Goal: Information Seeking & Learning: Learn about a topic

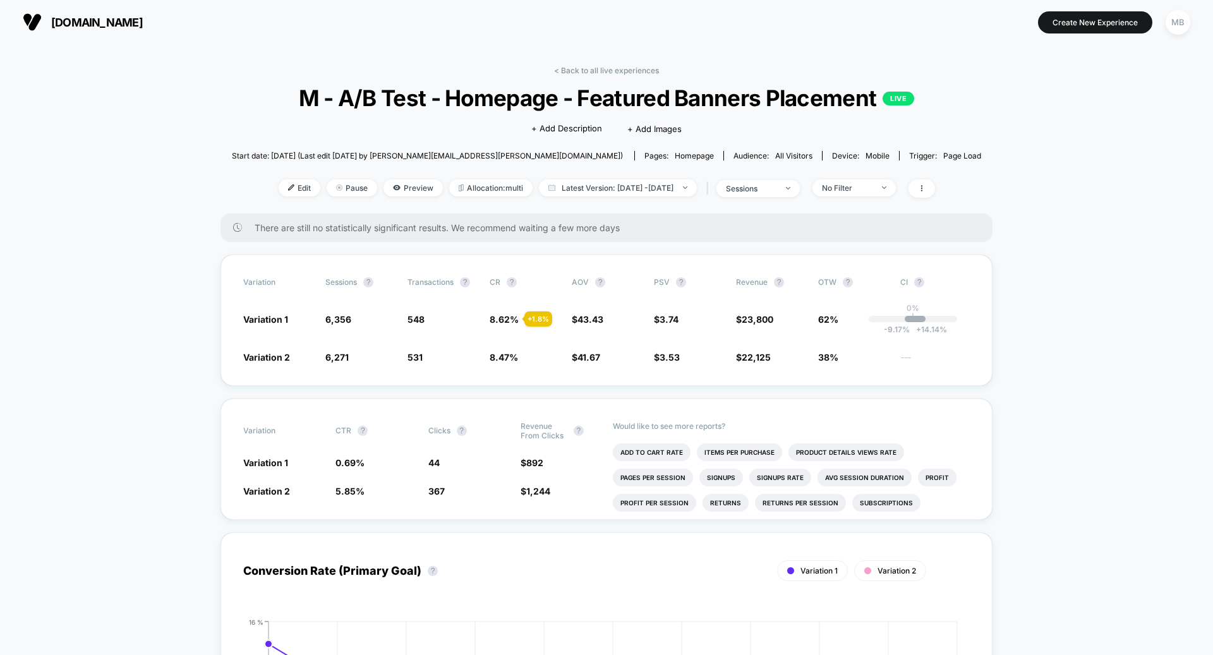
click at [78, 33] on section "[DOMAIN_NAME]" at bounding box center [211, 22] width 385 height 32
click at [78, 26] on span "[DOMAIN_NAME]" at bounding box center [97, 22] width 92 height 13
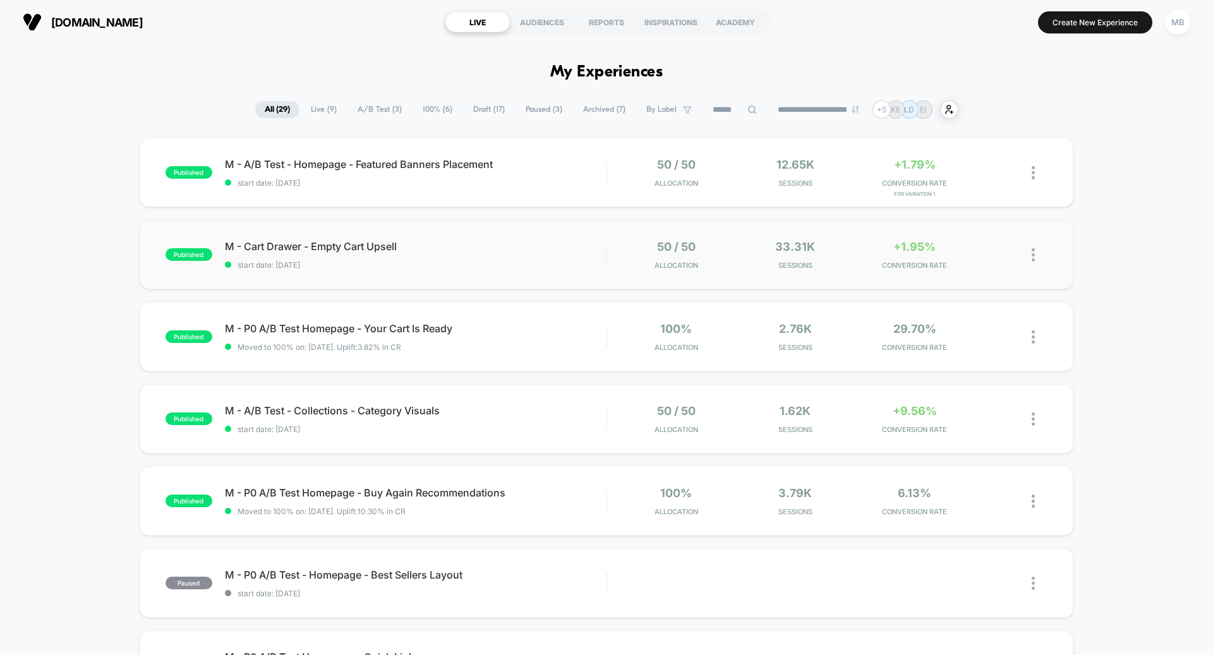
click at [421, 253] on div "M - Cart Drawer - Empty Cart Upsell start date: [DATE]" at bounding box center [415, 255] width 381 height 30
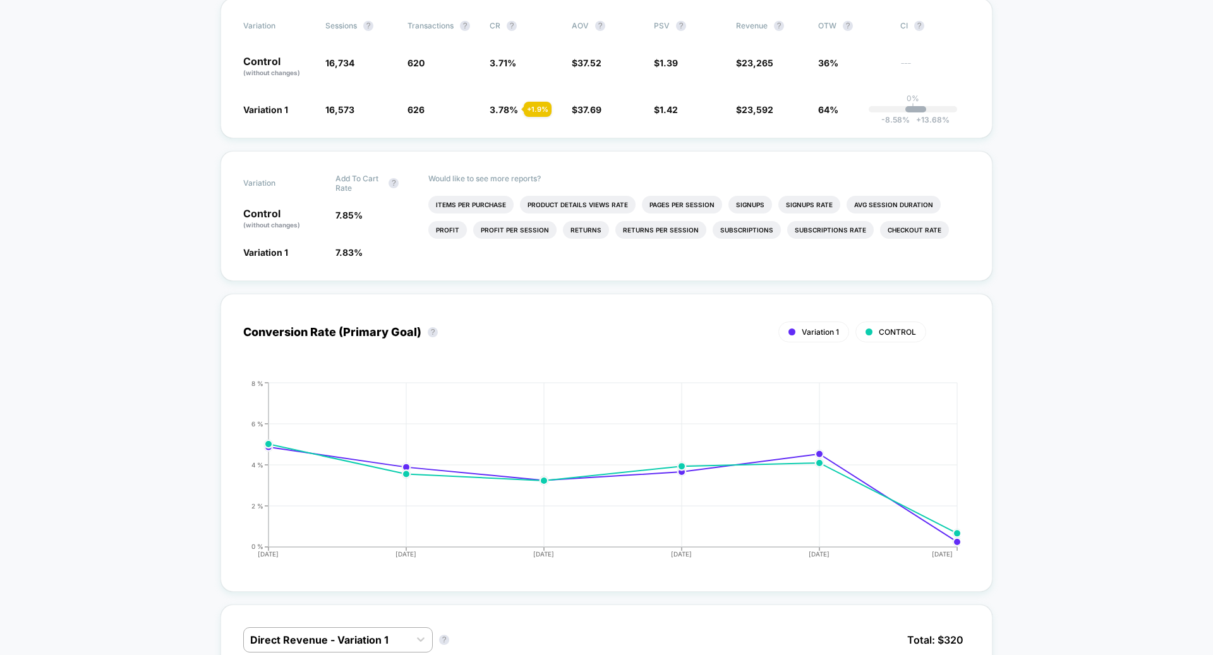
scroll to position [592, 0]
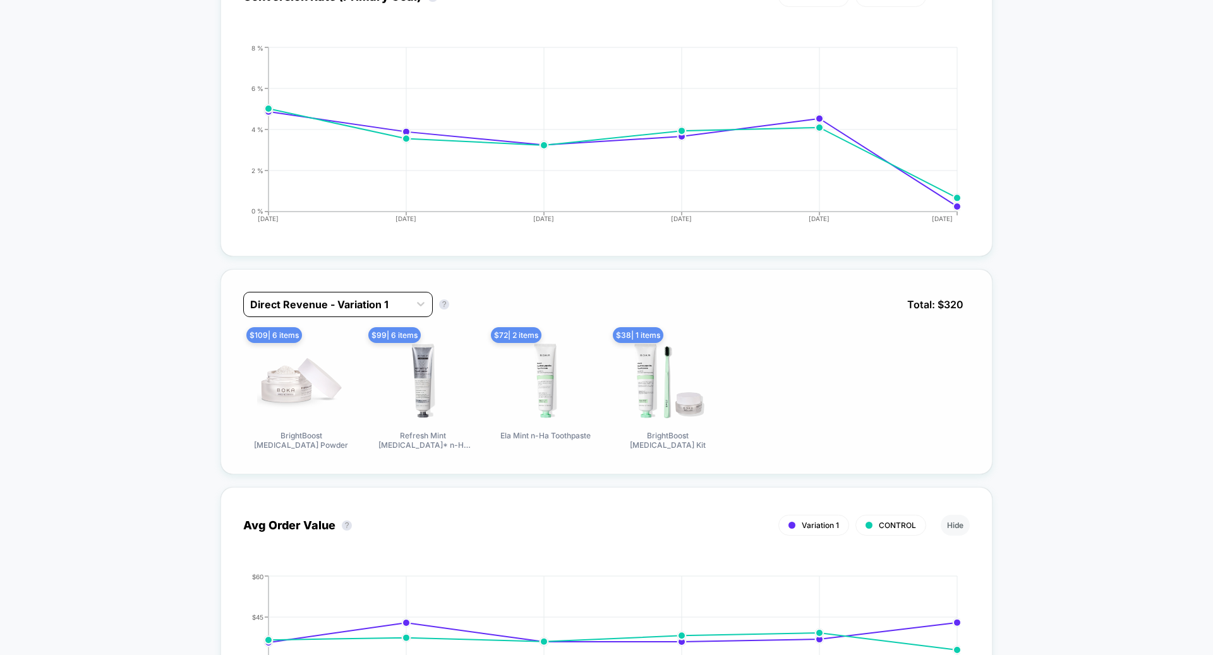
click at [331, 306] on div at bounding box center [326, 304] width 153 height 15
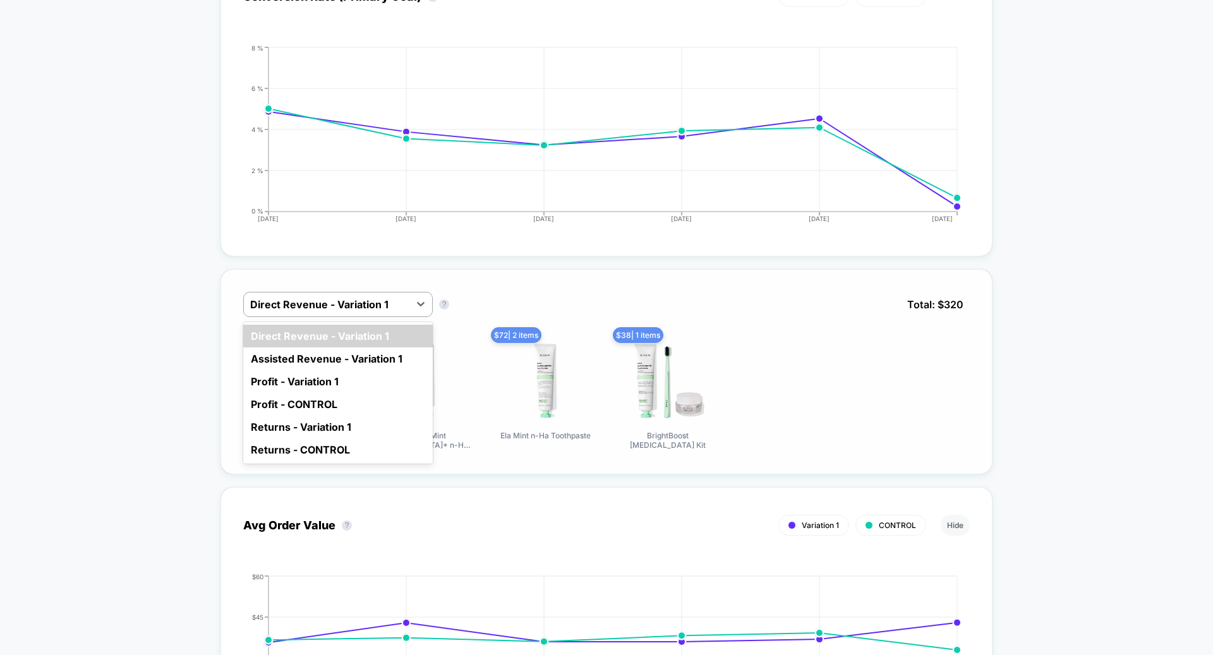
click at [346, 363] on div "Assisted Revenue - Variation 1" at bounding box center [338, 359] width 190 height 23
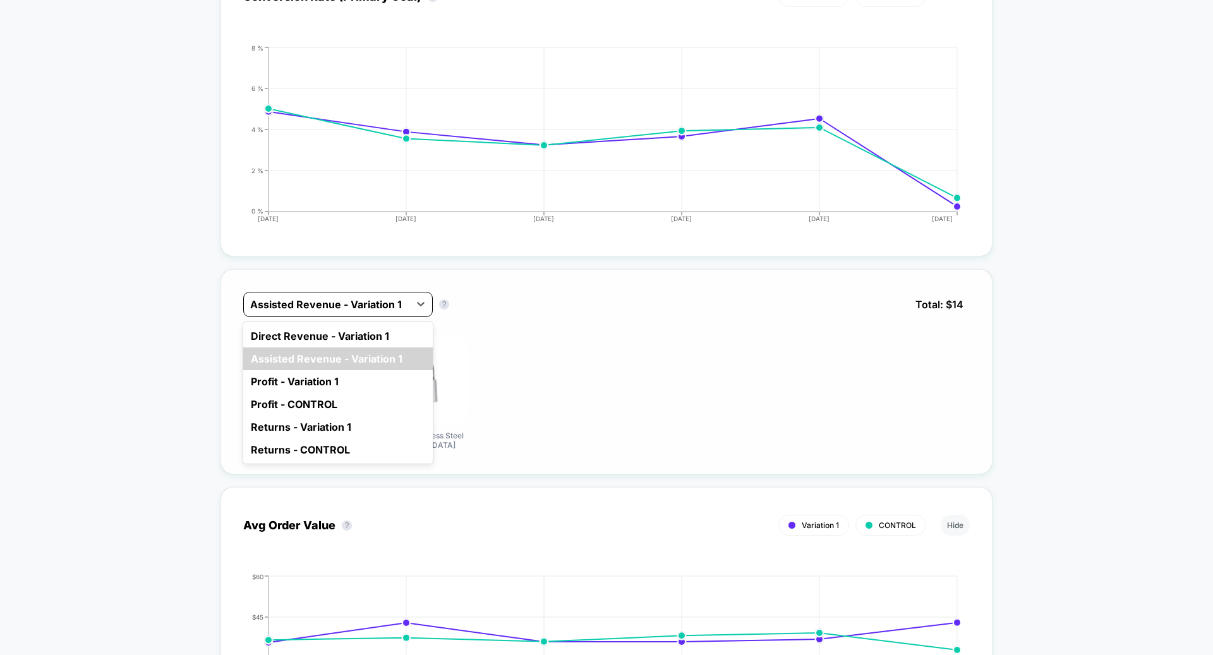
click at [353, 292] on div "Assisted Revenue - Variation 1" at bounding box center [338, 304] width 190 height 25
click at [354, 325] on div "Direct Revenue - Variation 1" at bounding box center [338, 336] width 190 height 23
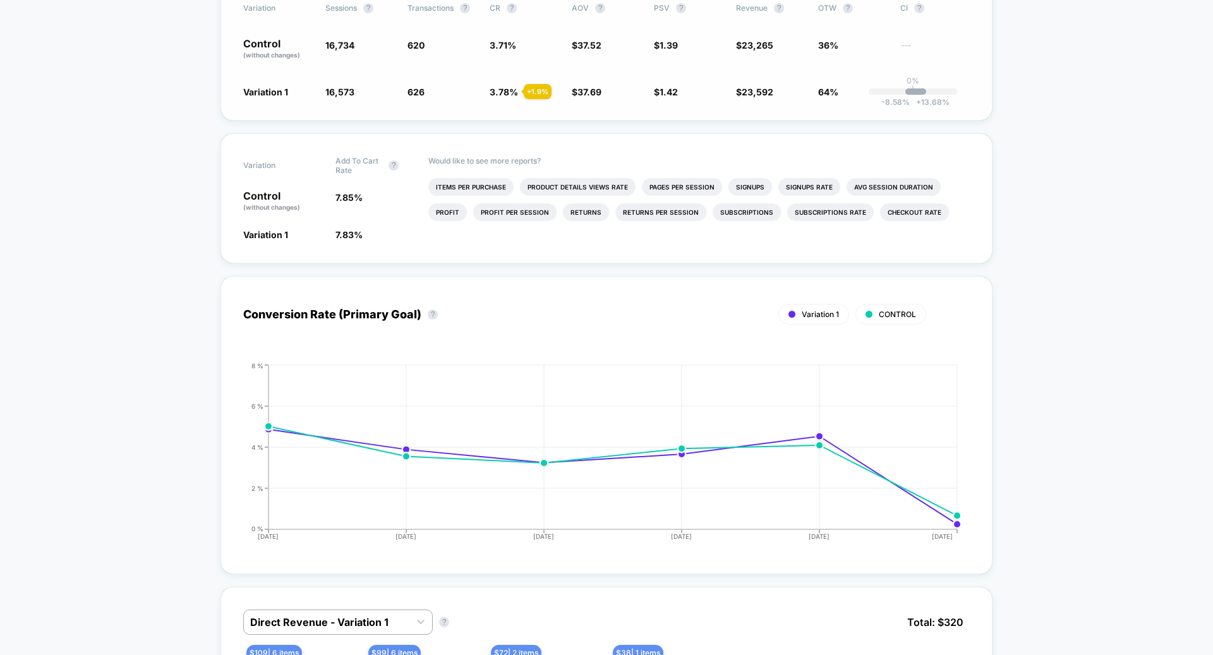
scroll to position [0, 0]
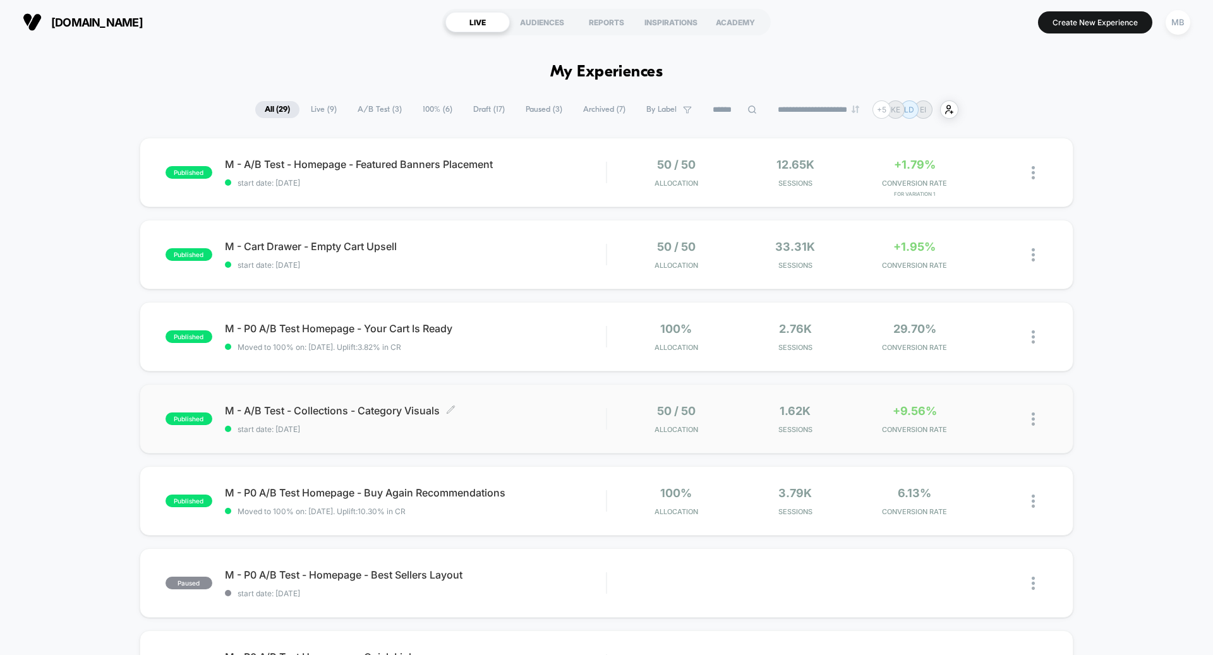
click at [353, 426] on span "start date: [DATE]" at bounding box center [415, 429] width 381 height 9
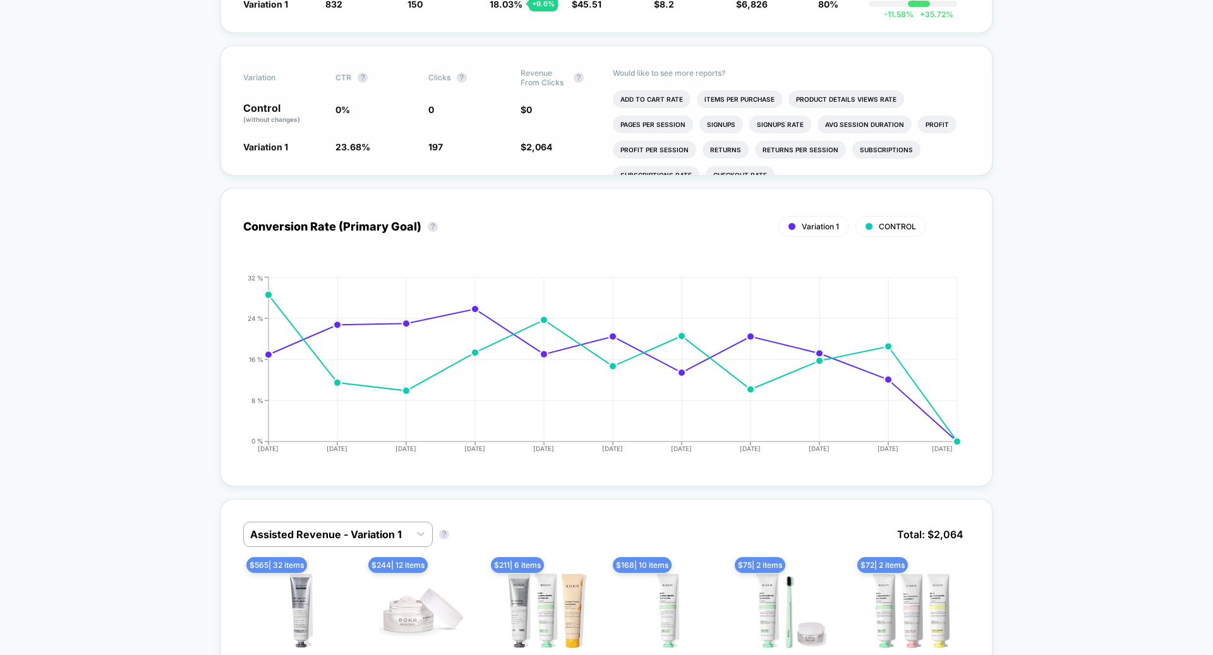
scroll to position [411, 0]
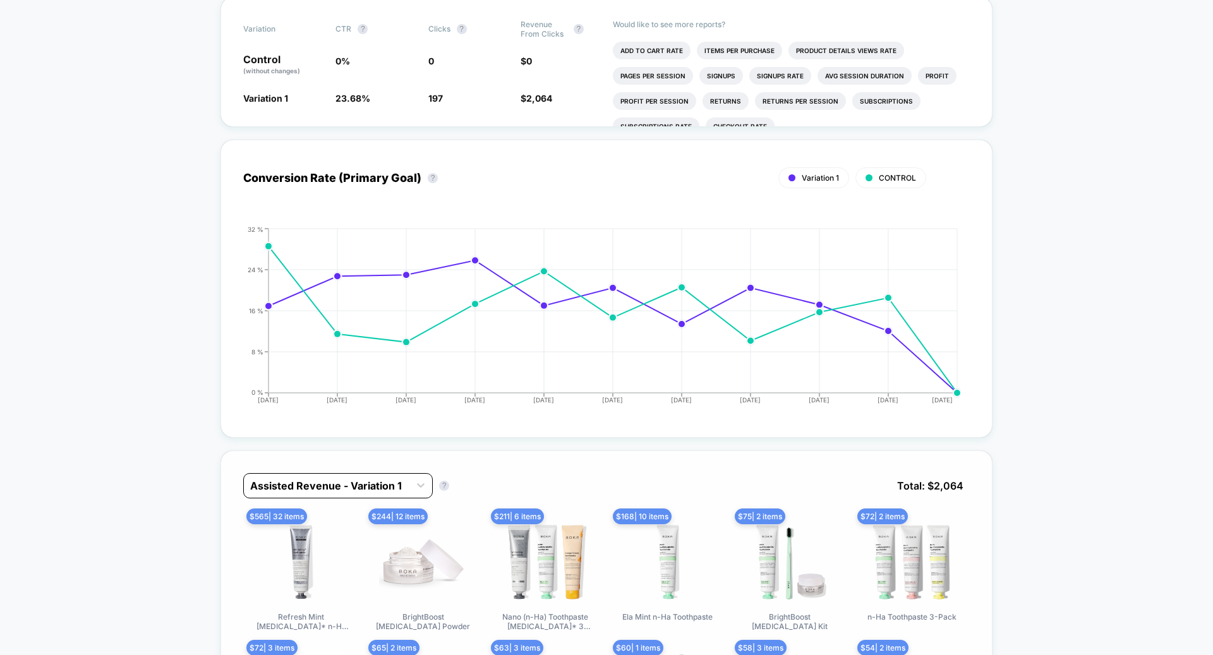
click at [370, 476] on div "Assisted Revenue - Variation 1" at bounding box center [327, 486] width 166 height 20
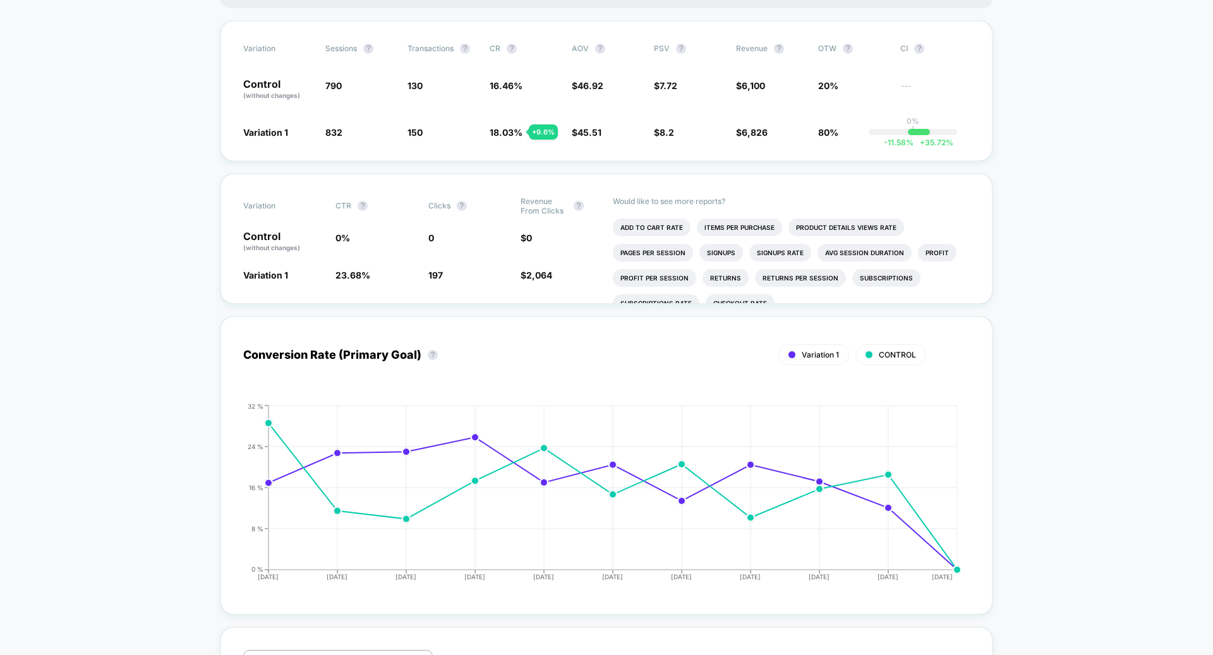
scroll to position [0, 0]
